Goal: Information Seeking & Learning: Learn about a topic

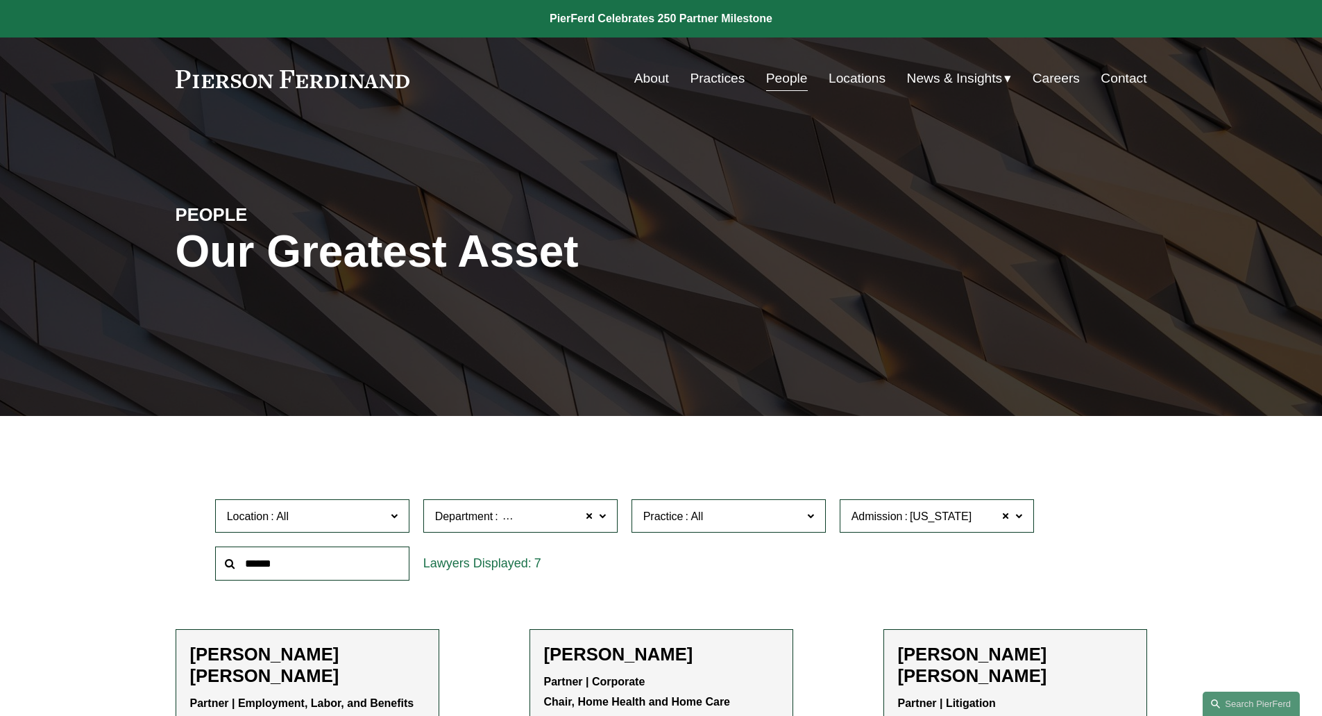
click at [775, 78] on link "People" at bounding box center [787, 78] width 42 height 26
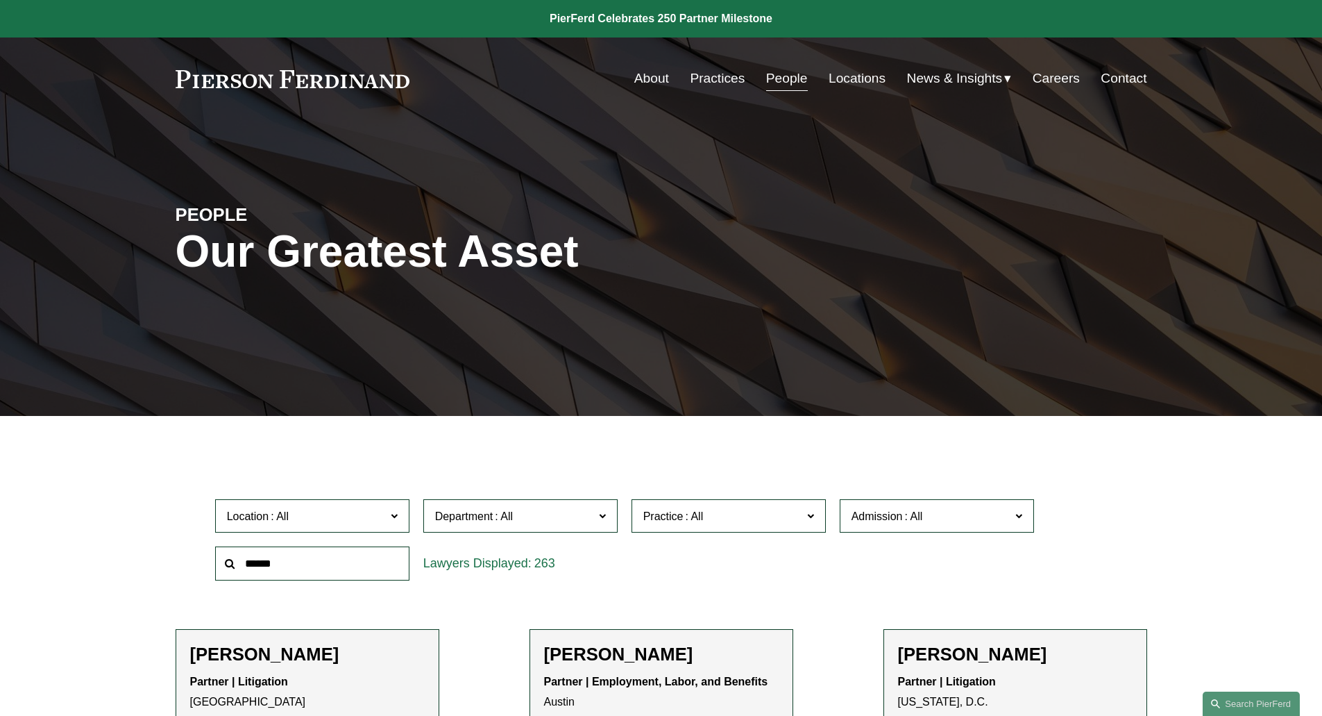
click at [481, 516] on span "Department" at bounding box center [464, 516] width 58 height 12
click at [0, 0] on link "Litigation" at bounding box center [0, 0] width 0 height 0
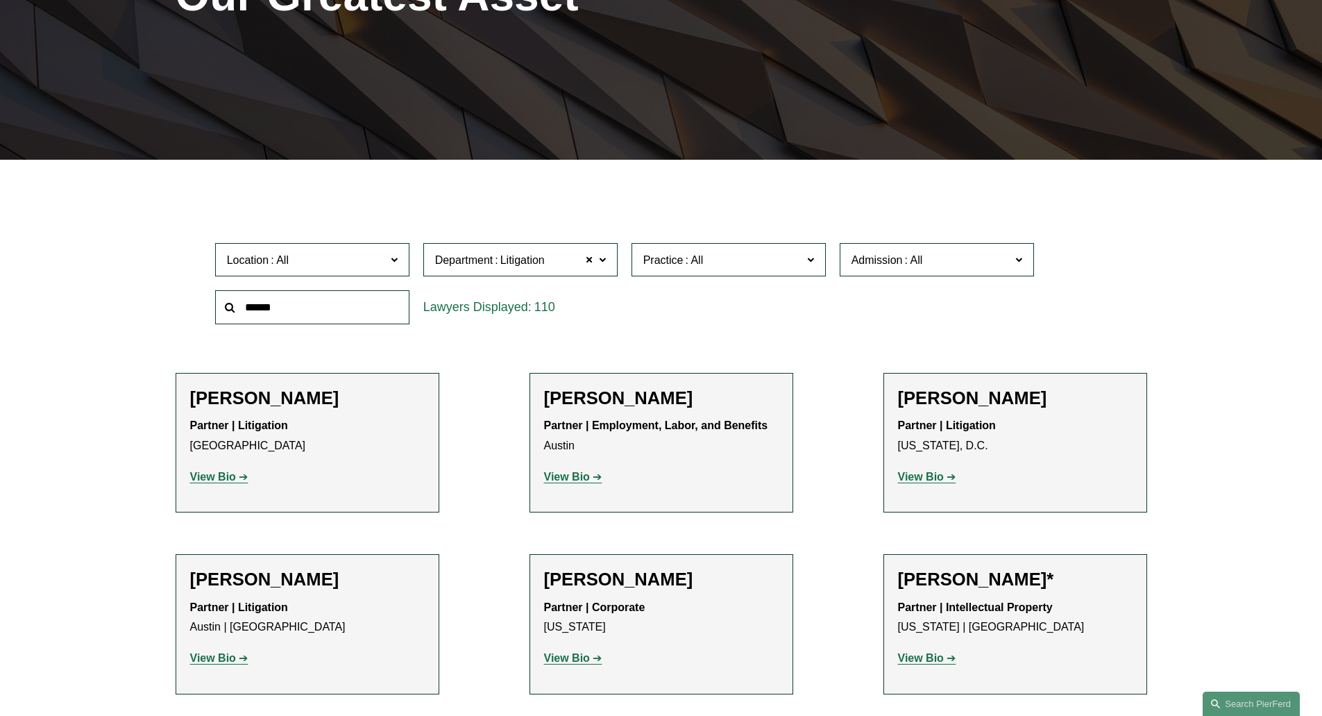
scroll to position [278, 0]
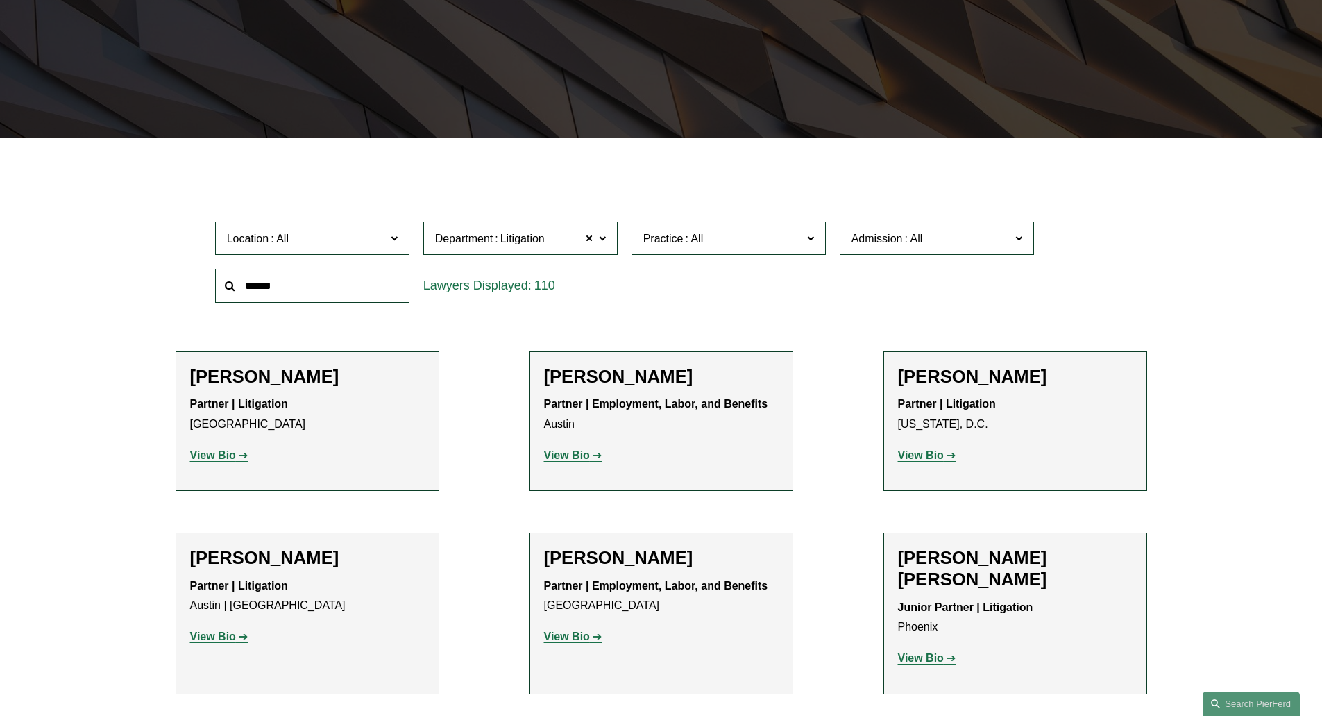
click at [326, 246] on span "Location" at bounding box center [306, 238] width 159 height 19
click at [873, 233] on span "Admission" at bounding box center [877, 239] width 51 height 12
click at [0, 0] on link "[US_STATE]" at bounding box center [0, 0] width 0 height 0
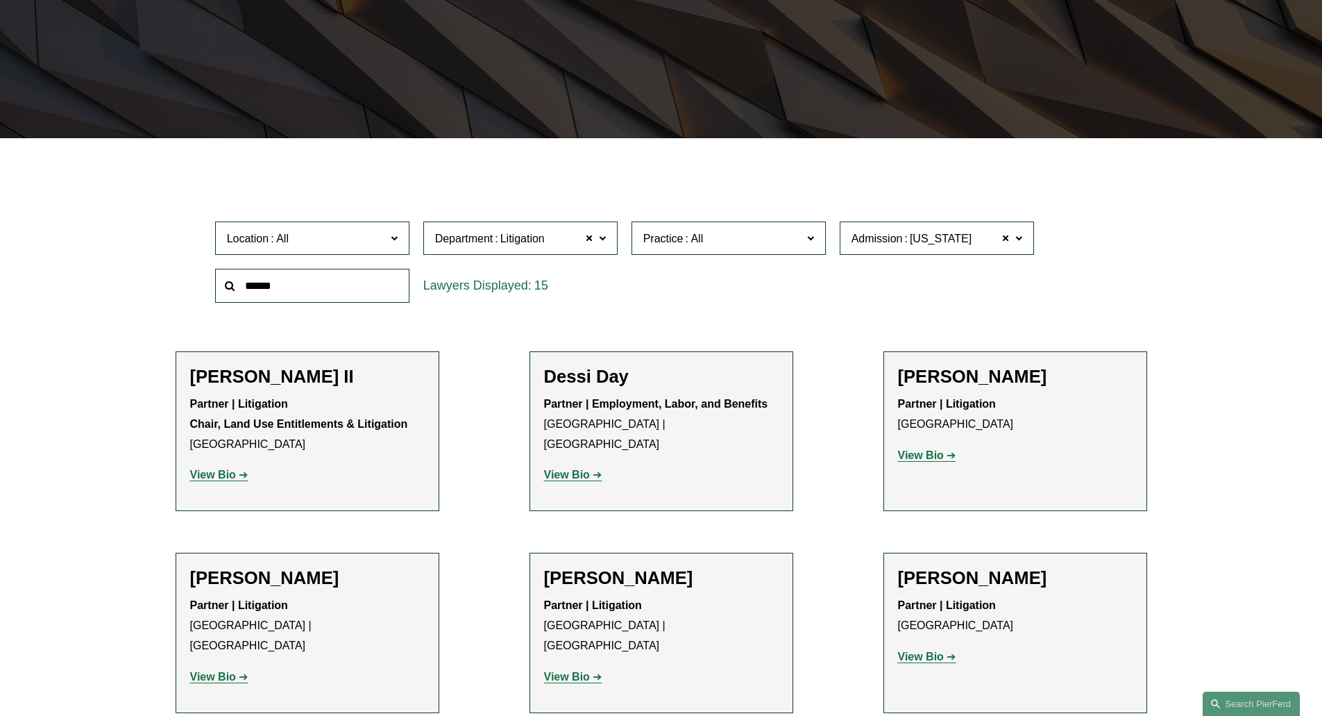
click at [386, 282] on input "text" at bounding box center [312, 286] width 194 height 34
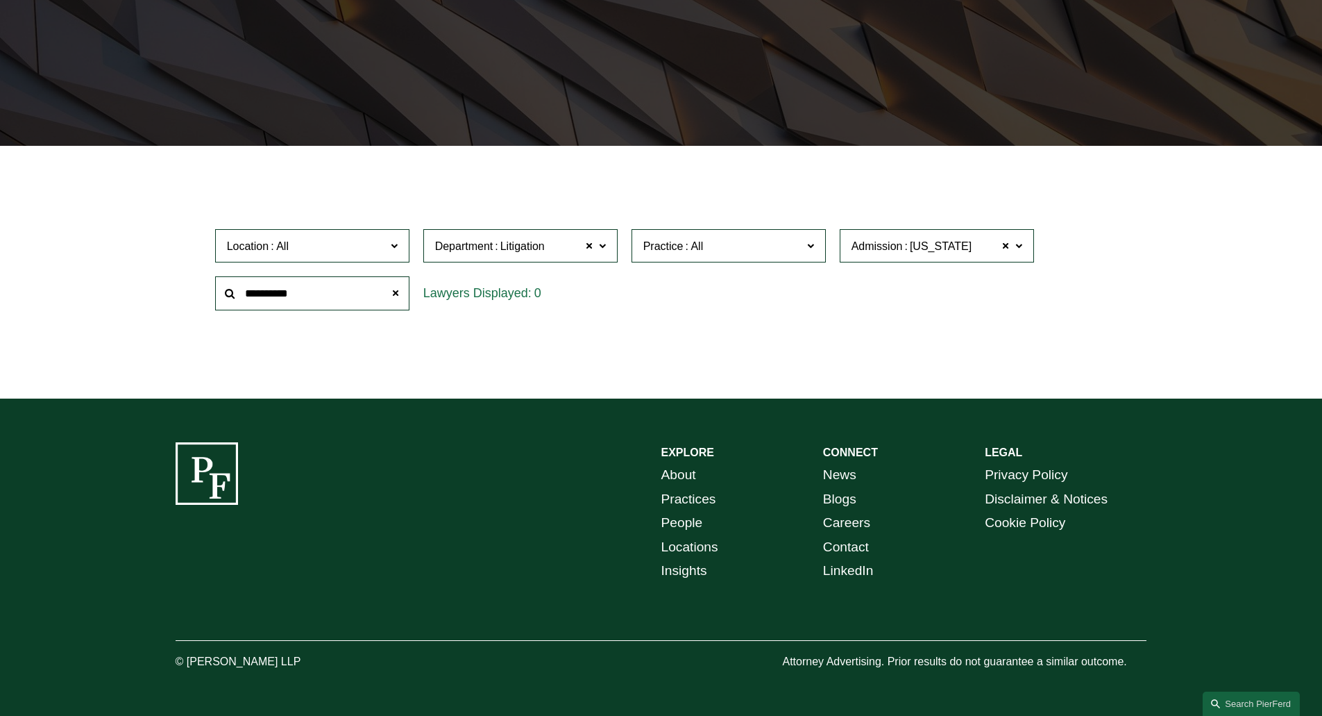
drag, startPoint x: 310, startPoint y: 296, endPoint x: 151, endPoint y: 269, distance: 161.9
click at [151, 269] on ul "Filter Location All Atlanta Austin Bellevue Boston Charlotte Chicago Cincinnati…" at bounding box center [660, 269] width 1051 height 178
type input "*********"
drag, startPoint x: 334, startPoint y: 297, endPoint x: 89, endPoint y: 237, distance: 252.4
click at [89, 237] on div "Filter Location All Atlanta Austin Bellevue Boston Charlotte Chicago Cincinnati…" at bounding box center [661, 283] width 1322 height 232
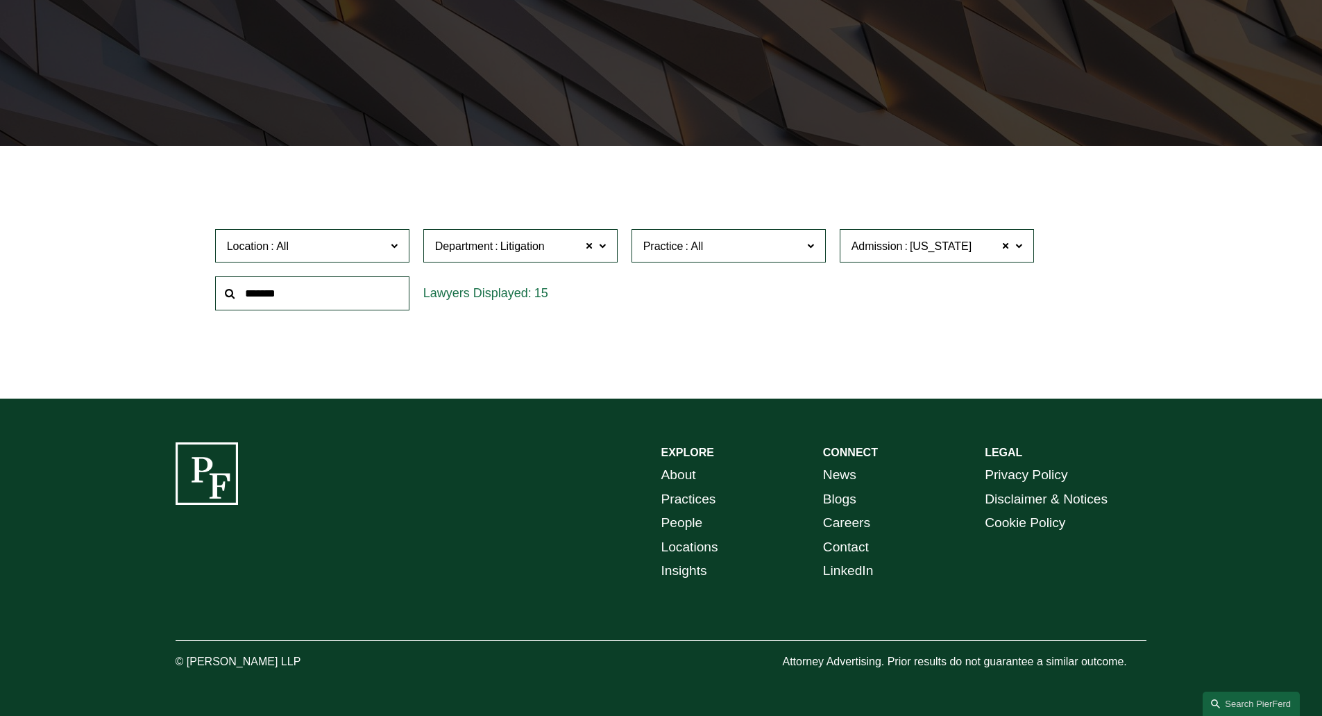
scroll to position [278, 0]
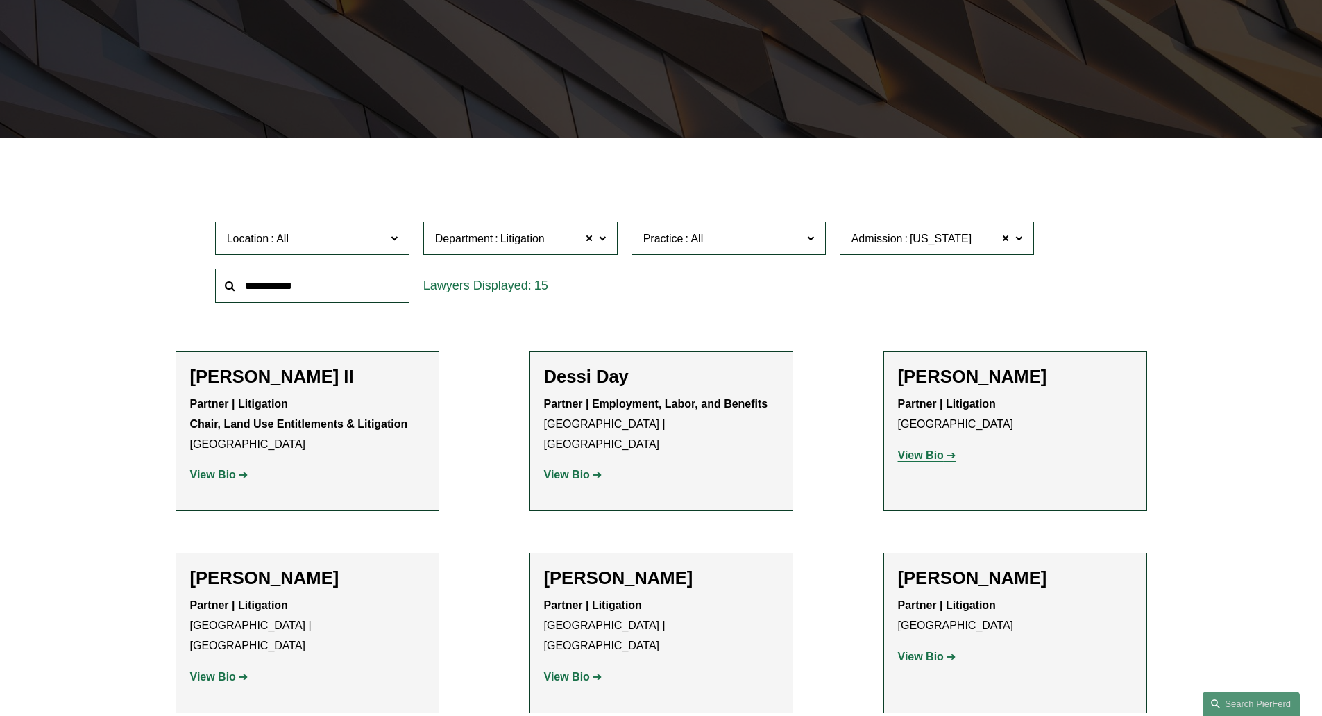
type input "**********"
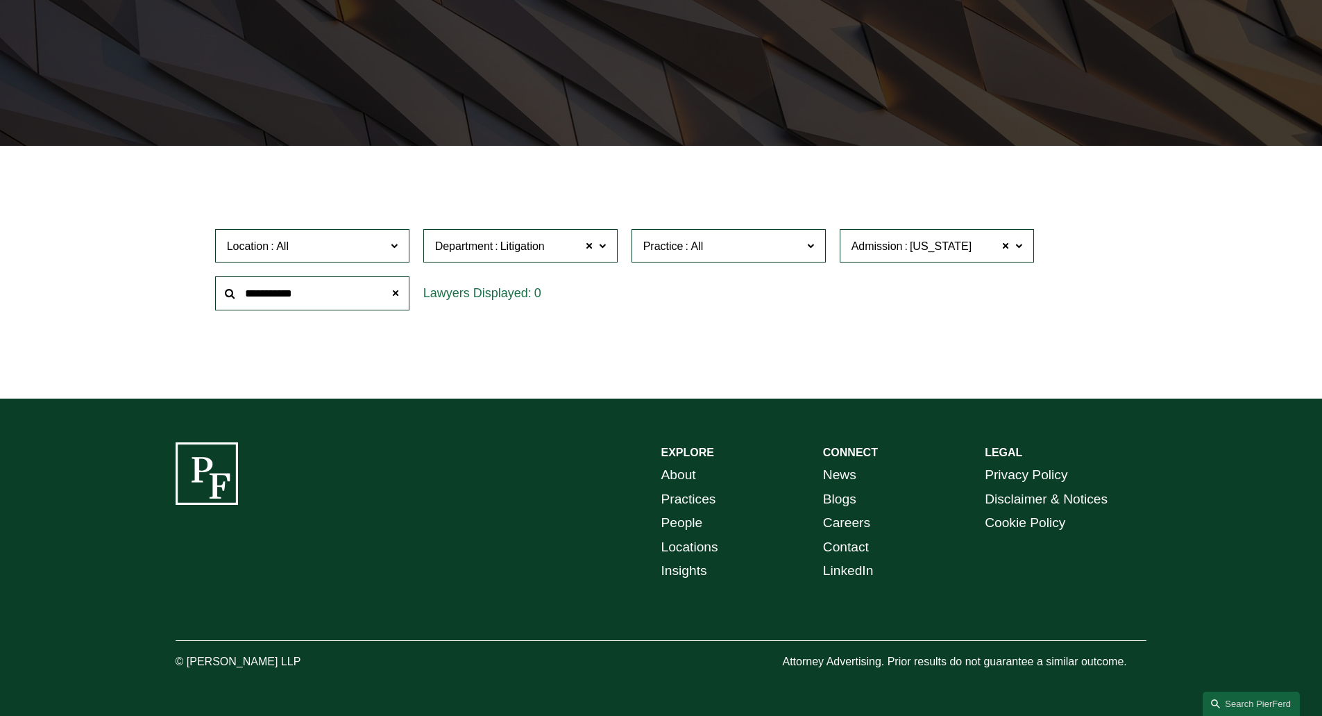
click at [1163, 300] on ul "Filter Location All Atlanta Austin Bellevue Boston Charlotte Chicago Cincinnati…" at bounding box center [660, 269] width 1051 height 178
click at [397, 289] on span at bounding box center [395, 293] width 28 height 28
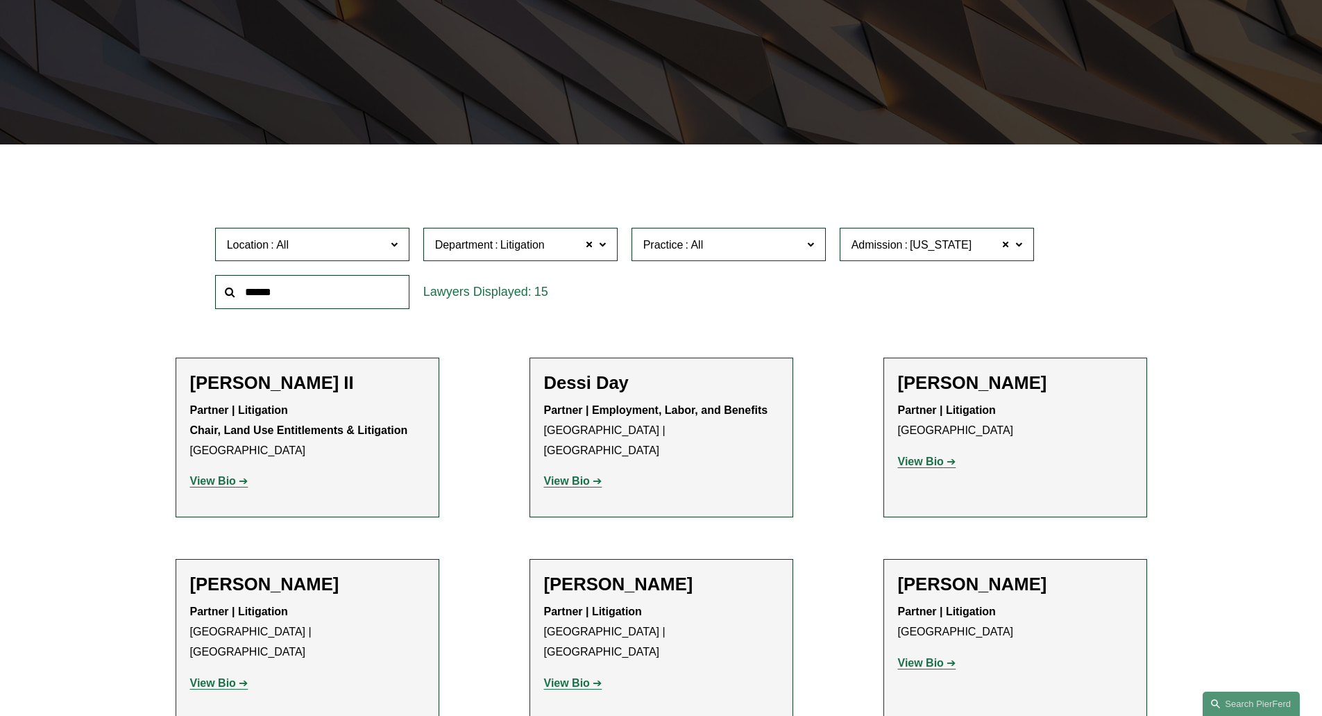
click at [1053, 312] on div "Location All Atlanta Austin Bellevue Boston Charlotte Chicago Cincinnati Clevel…" at bounding box center [661, 268] width 907 height 95
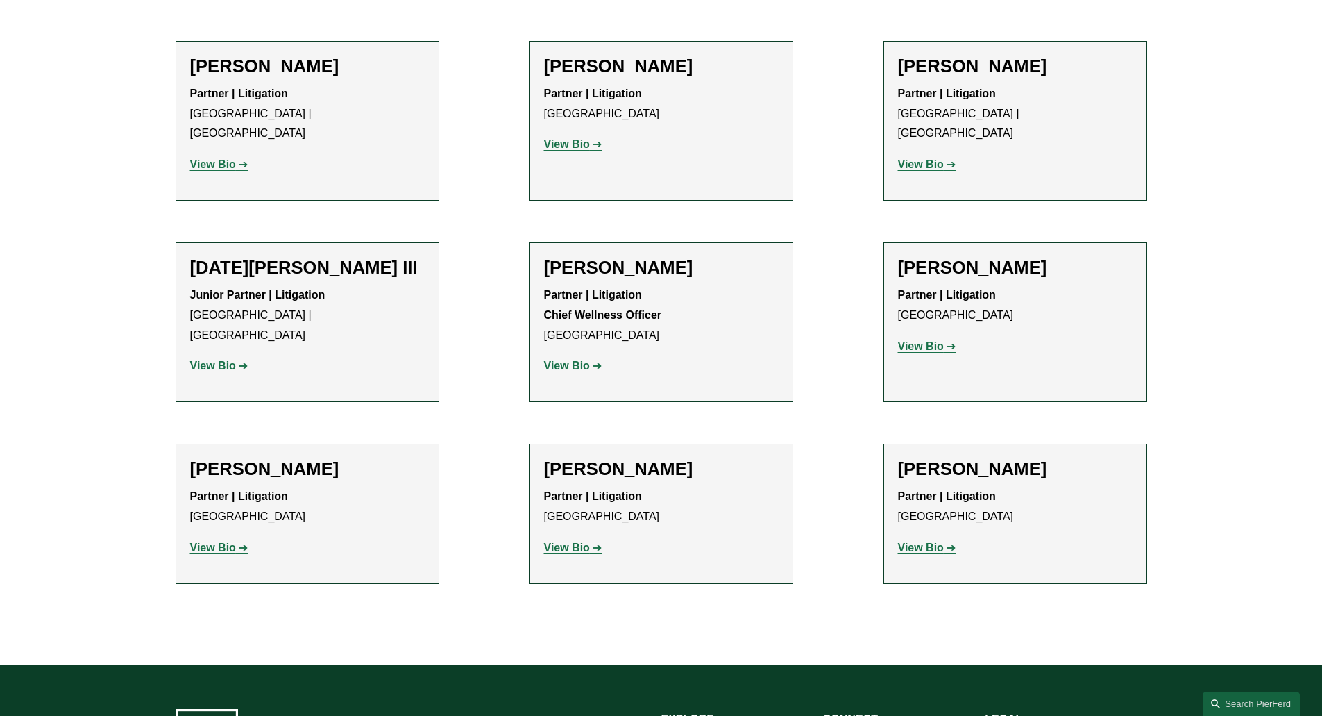
scroll to position [993, 0]
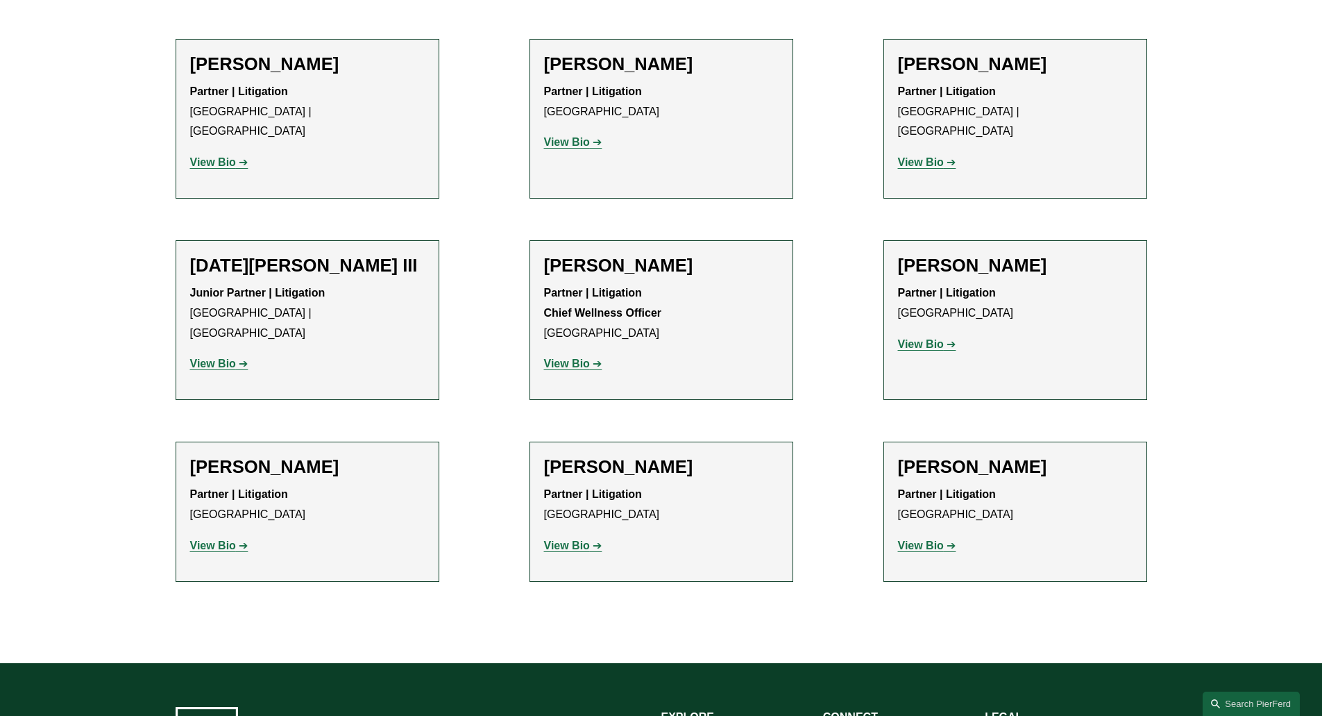
click at [557, 539] on strong "View Bio" at bounding box center [567, 545] width 46 height 12
click at [598, 136] on link "View Bio" at bounding box center [573, 142] width 58 height 12
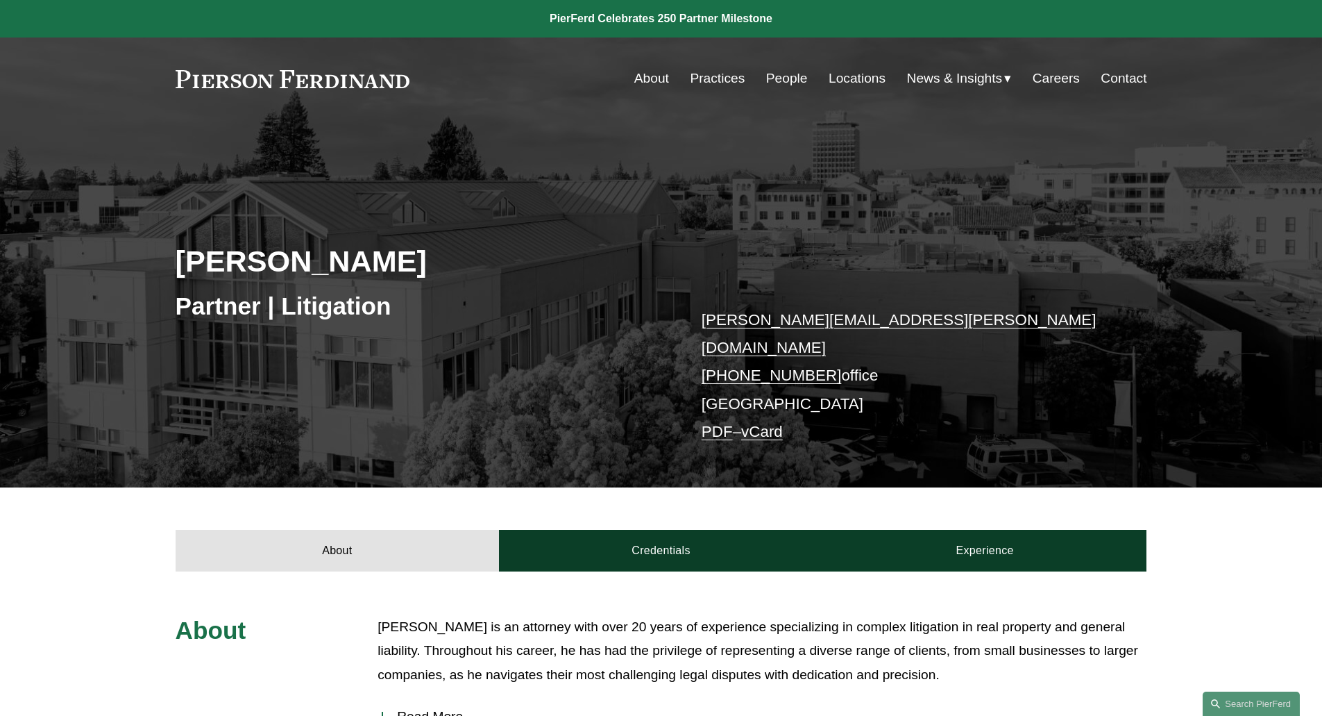
click at [748, 628] on p "Matthew is an attorney with over 20 years of experience specializing in complex…" at bounding box center [762, 651] width 769 height 72
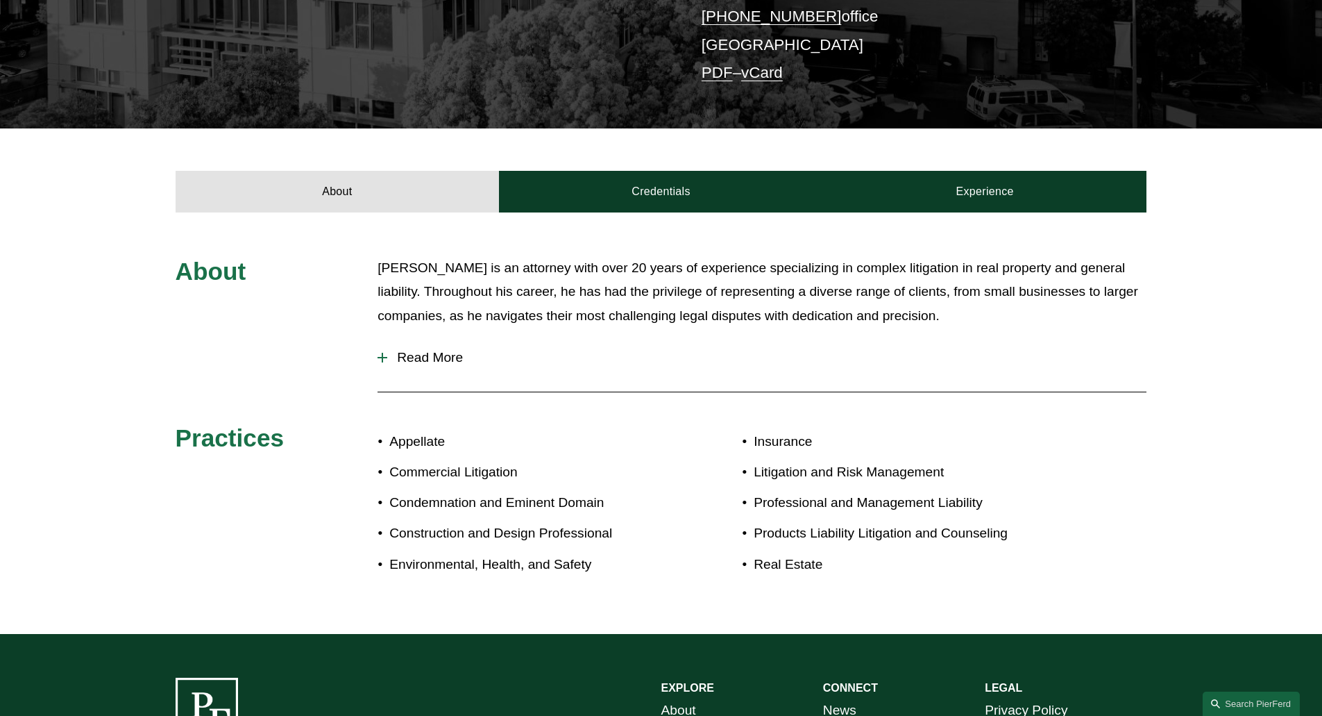
scroll to position [361, 0]
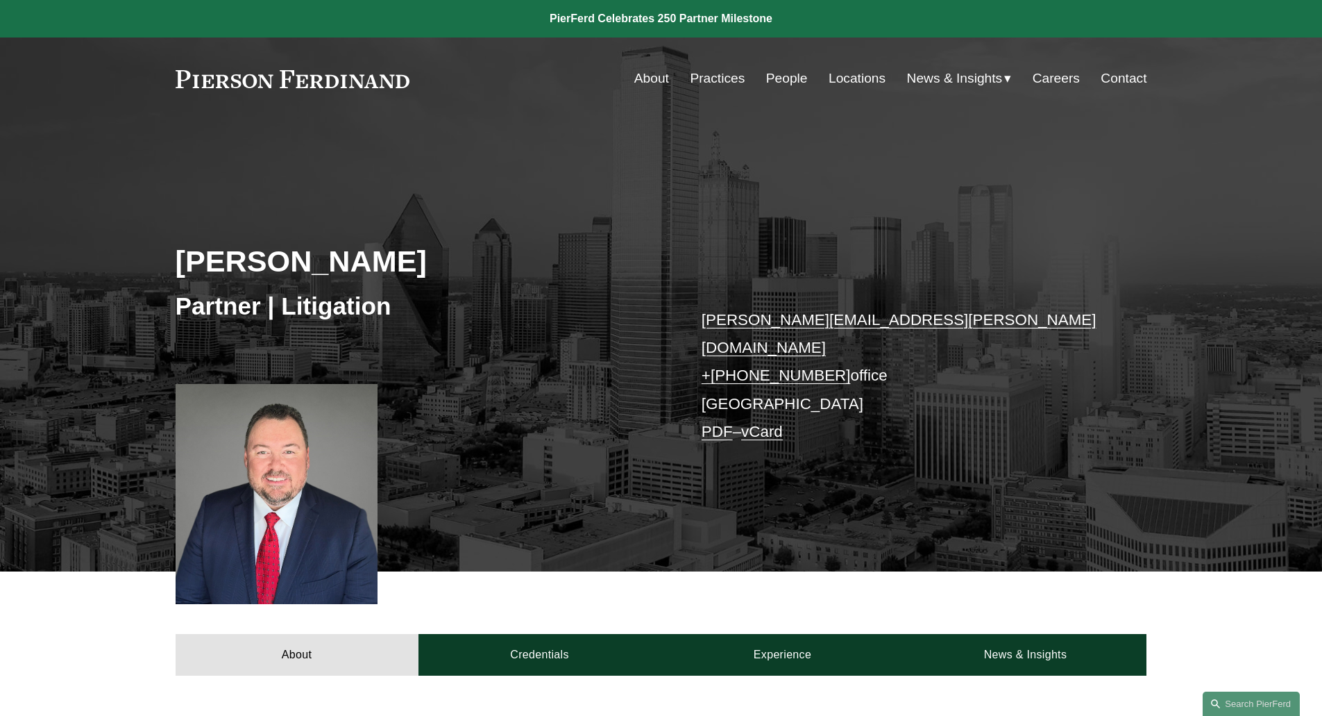
scroll to position [626, 0]
